Goal: Task Accomplishment & Management: Complete application form

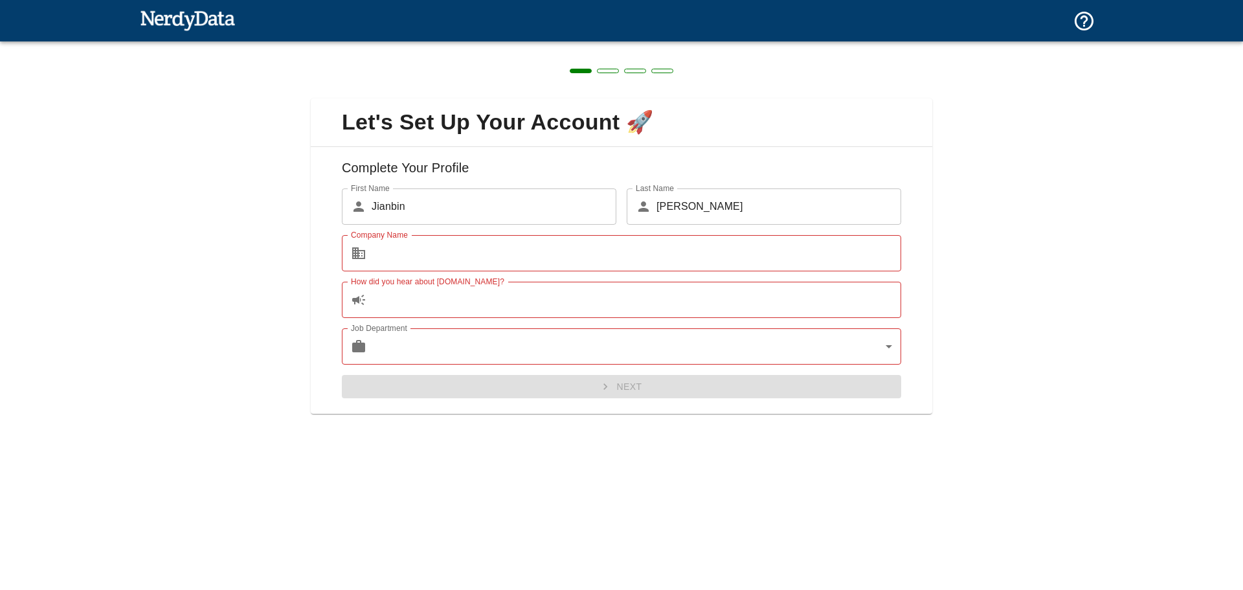
click at [559, 383] on div "Next" at bounding box center [616, 381] width 570 height 34
click at [452, 216] on input "Jianbin" at bounding box center [494, 206] width 245 height 36
type input "w"
type input "jayben"
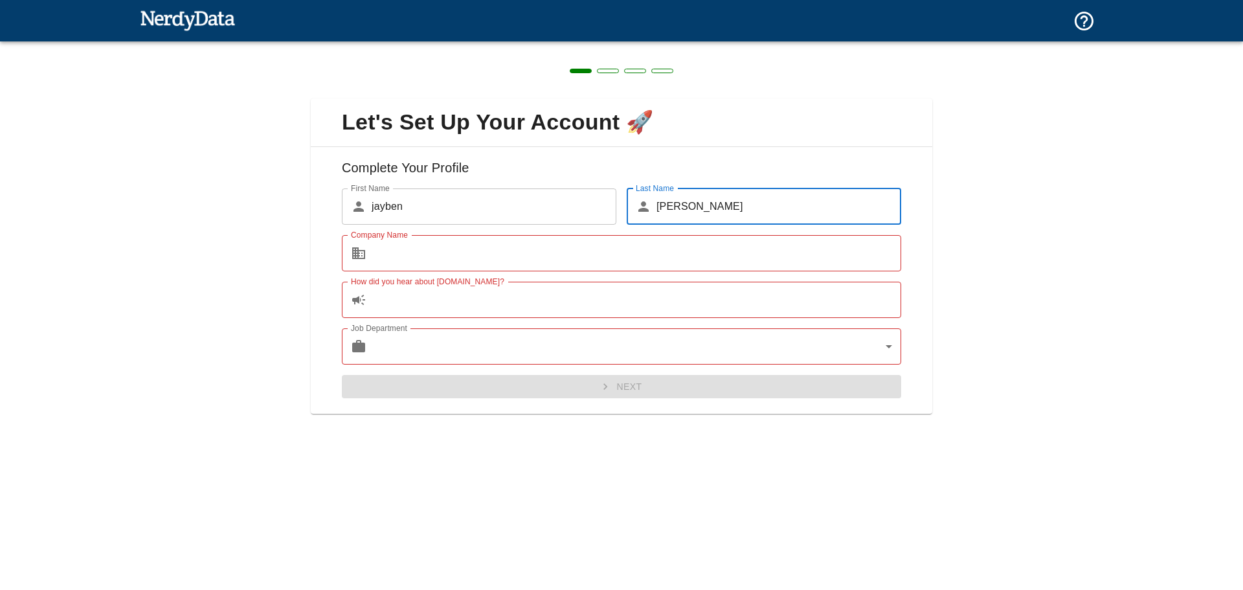
click at [733, 201] on input "[PERSON_NAME]" at bounding box center [778, 206] width 245 height 36
click at [534, 256] on input "Company Name" at bounding box center [636, 253] width 529 height 36
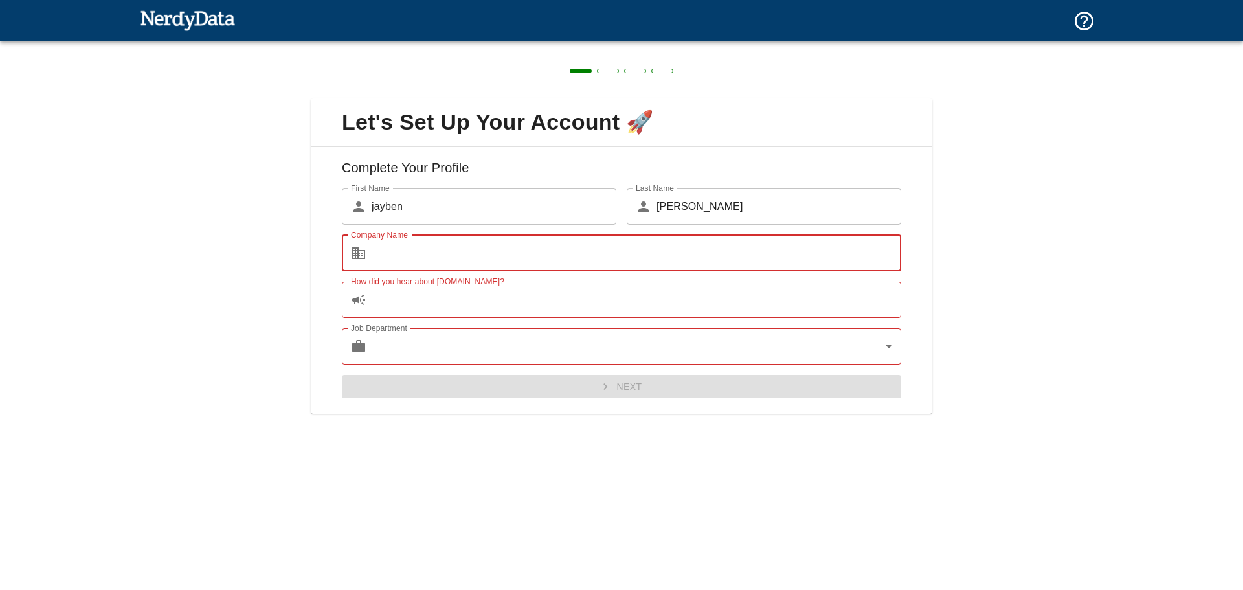
type input "w"
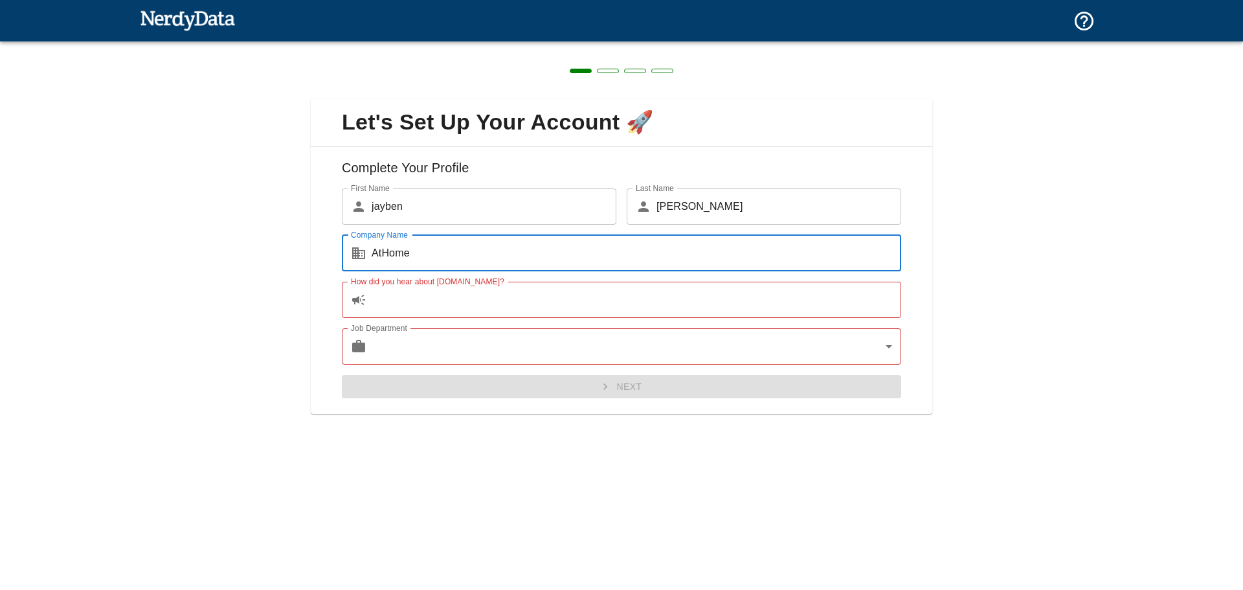
type input "AtHome"
click at [482, 307] on input "How did you hear about [DOMAIN_NAME]?" at bounding box center [636, 300] width 529 height 36
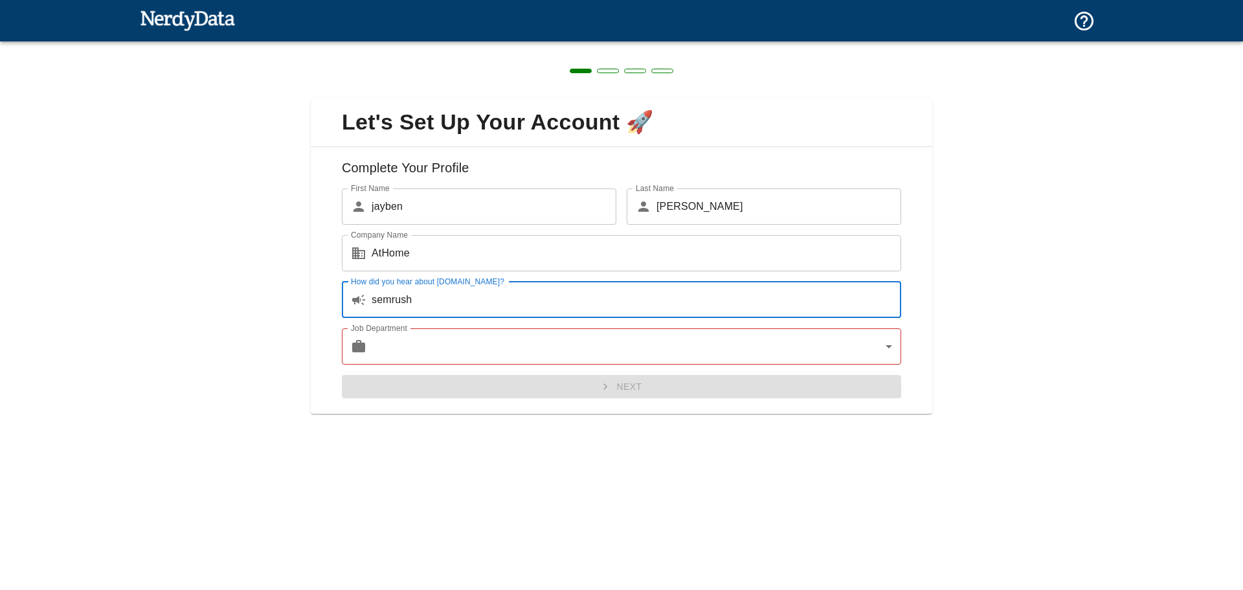
type input "semrush"
click at [469, 45] on body "Technologies Domains Pricing Products Create a Report Create a list of websites…" at bounding box center [621, 22] width 1243 height 45
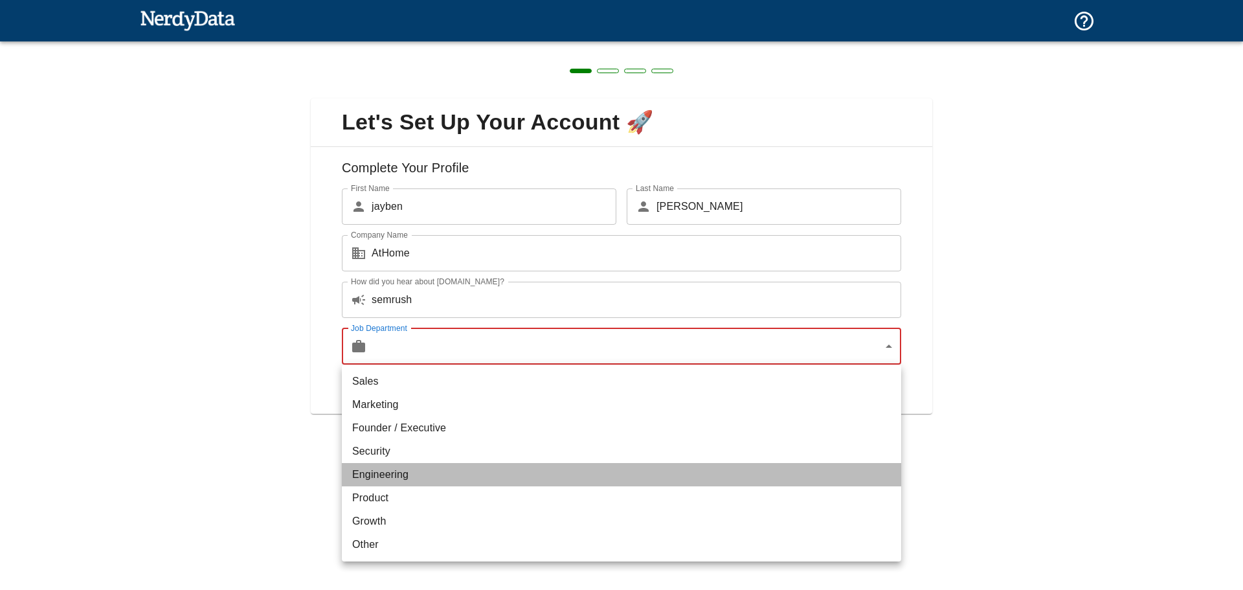
click at [415, 466] on li "Engineering" at bounding box center [621, 474] width 559 height 23
type input "engineering"
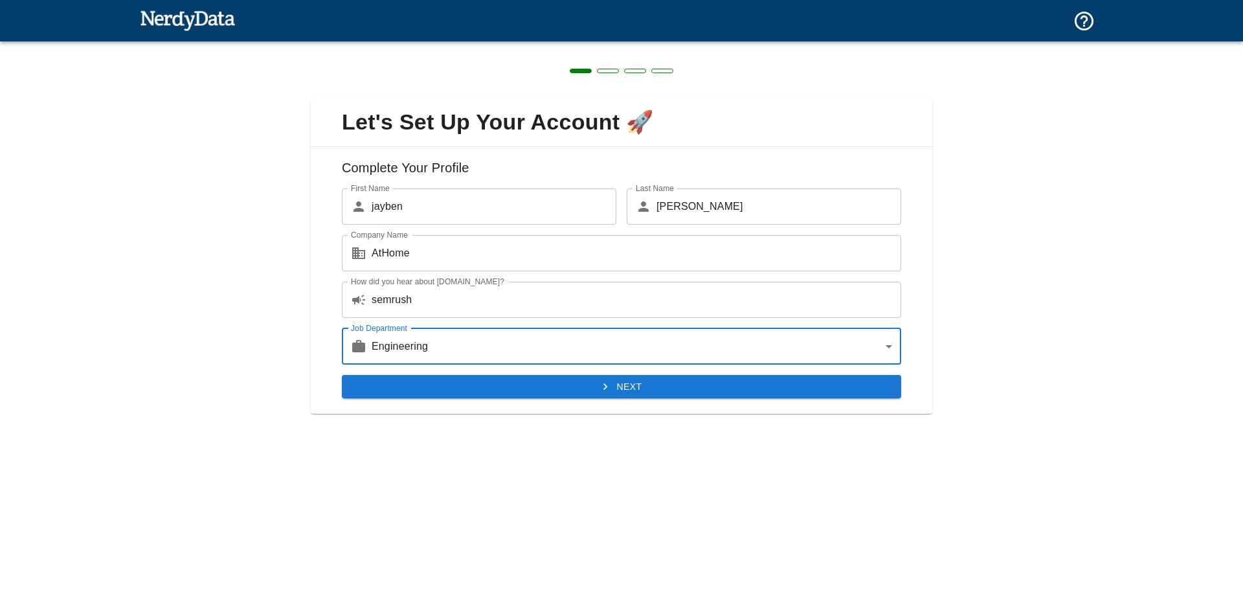
click at [313, 440] on div "Sales Marketing Founder / Executive Security Engineering Product Growth Other" at bounding box center [621, 295] width 1243 height 590
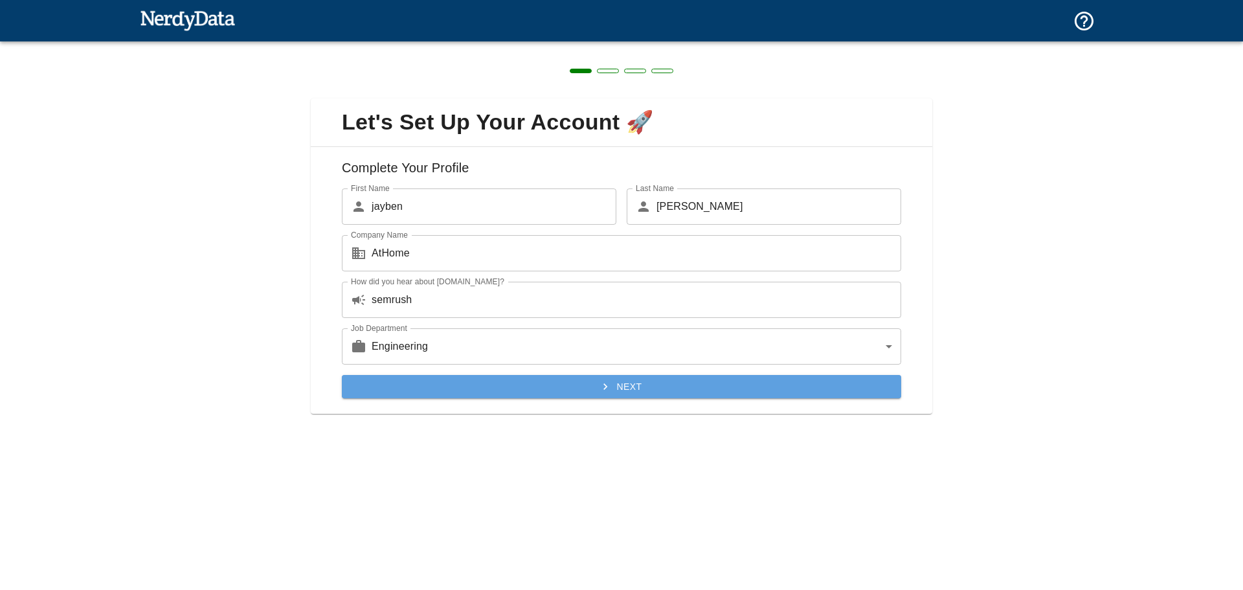
click at [485, 392] on button "Next" at bounding box center [621, 387] width 559 height 24
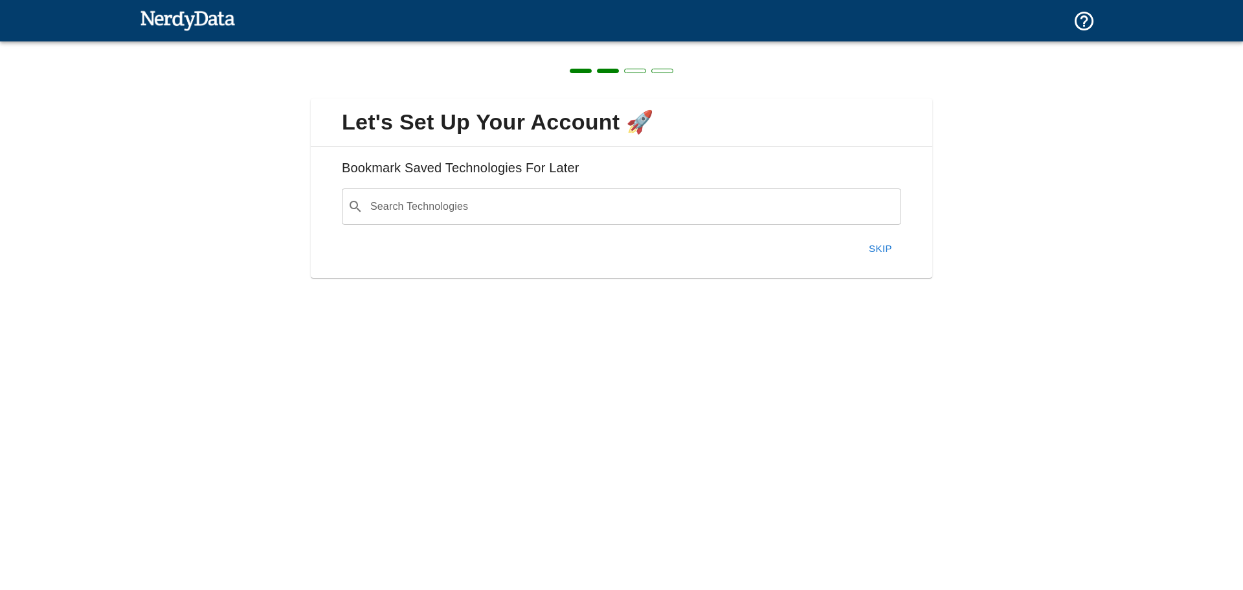
click at [193, 19] on img at bounding box center [187, 20] width 95 height 26
click at [884, 247] on button "Skip" at bounding box center [880, 248] width 41 height 27
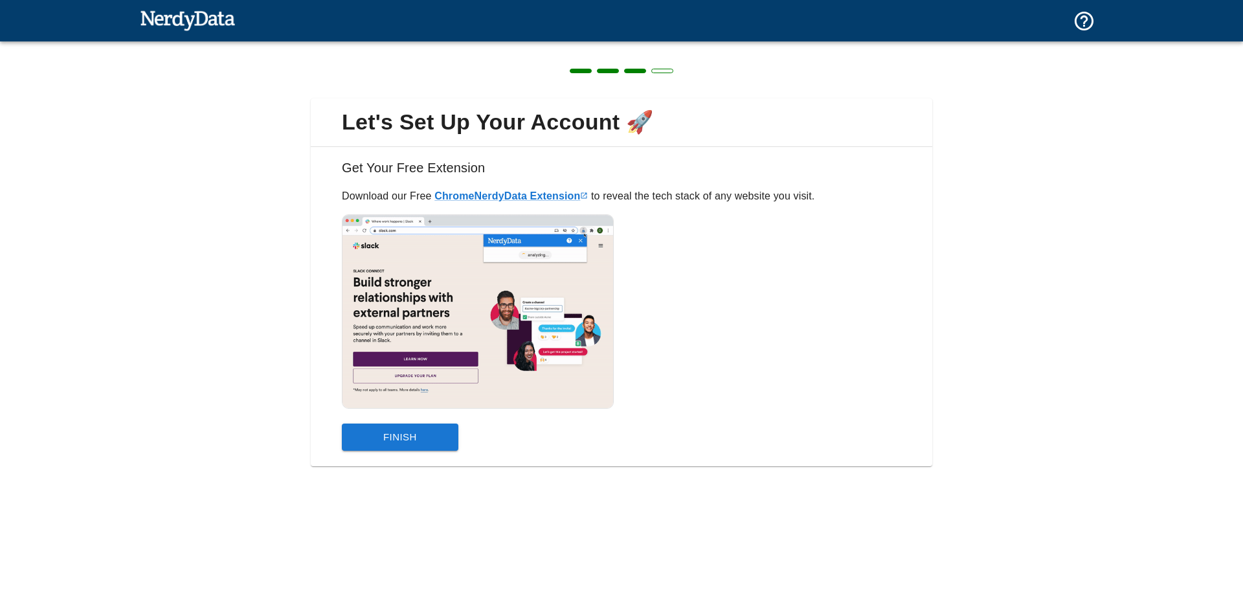
click at [423, 436] on button "Finish" at bounding box center [400, 436] width 117 height 27
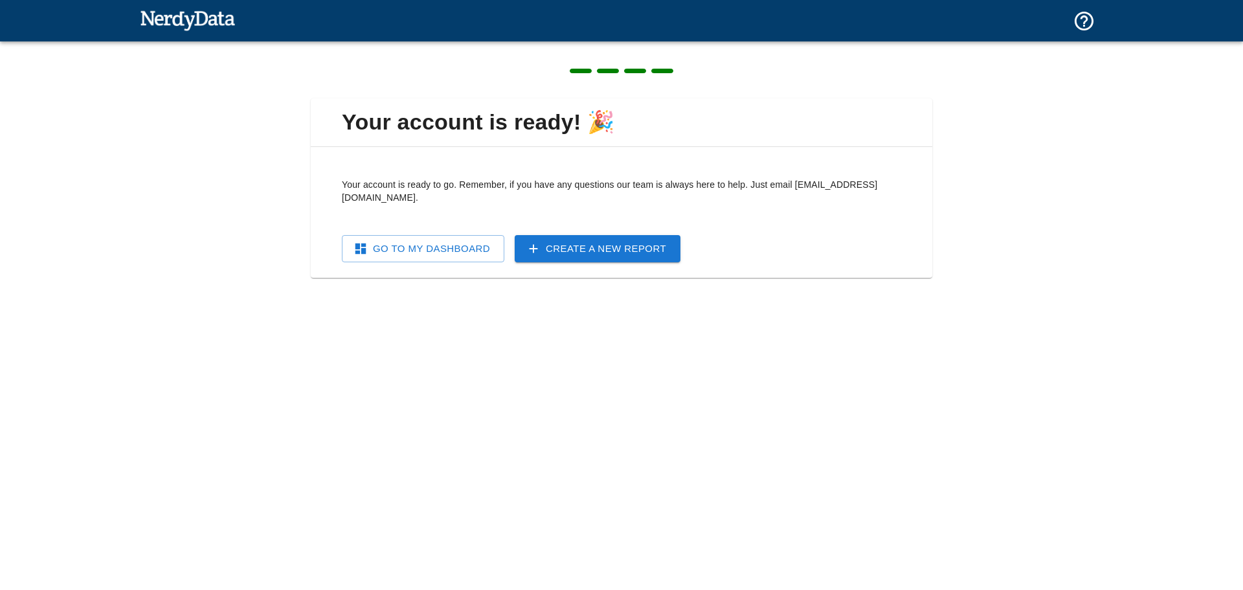
click at [882, 225] on div "Go To My Dashboard Create a New Report" at bounding box center [616, 244] width 570 height 38
drag, startPoint x: 405, startPoint y: 241, endPoint x: 414, endPoint y: 242, distance: 9.2
click at [405, 241] on link "Go To My Dashboard" at bounding box center [423, 248] width 162 height 27
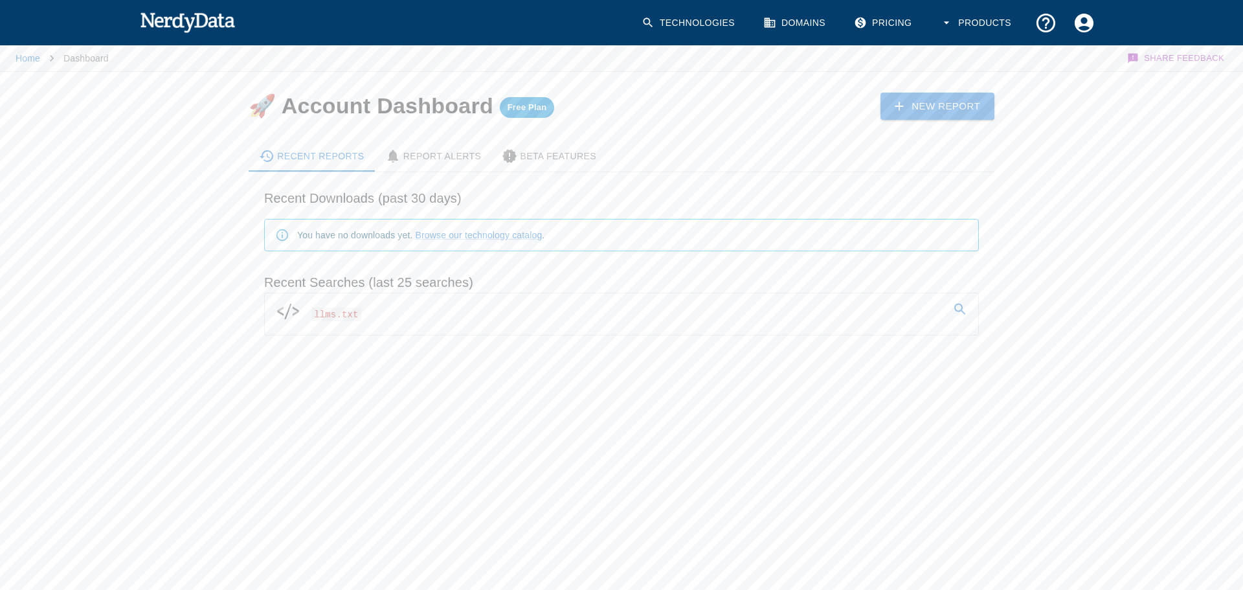
click at [162, 20] on img at bounding box center [187, 22] width 95 height 26
click at [190, 15] on img at bounding box center [187, 22] width 95 height 26
